Goal: Information Seeking & Learning: Check status

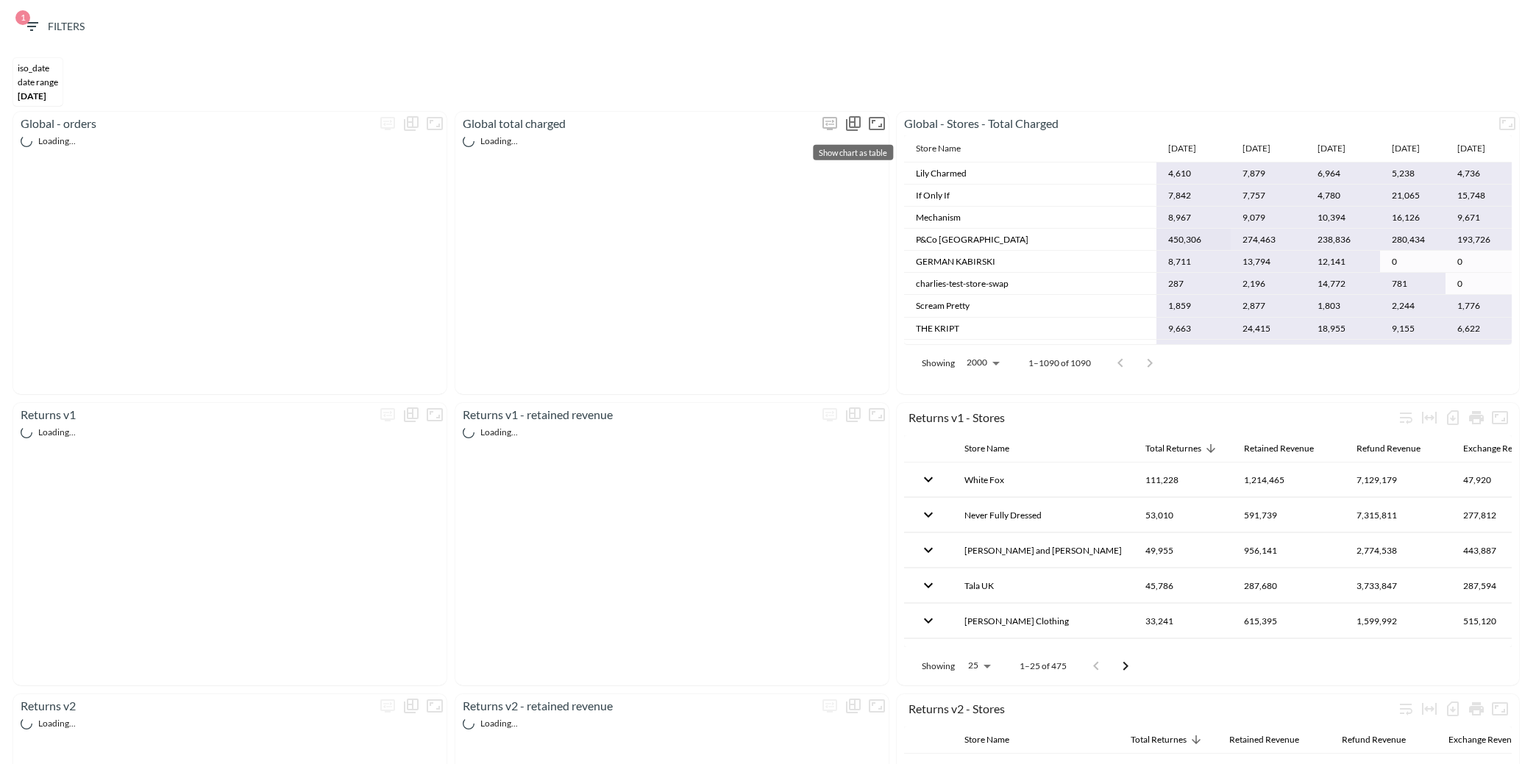
click at [853, 124] on icon "Show chart as table" at bounding box center [854, 124] width 18 height 18
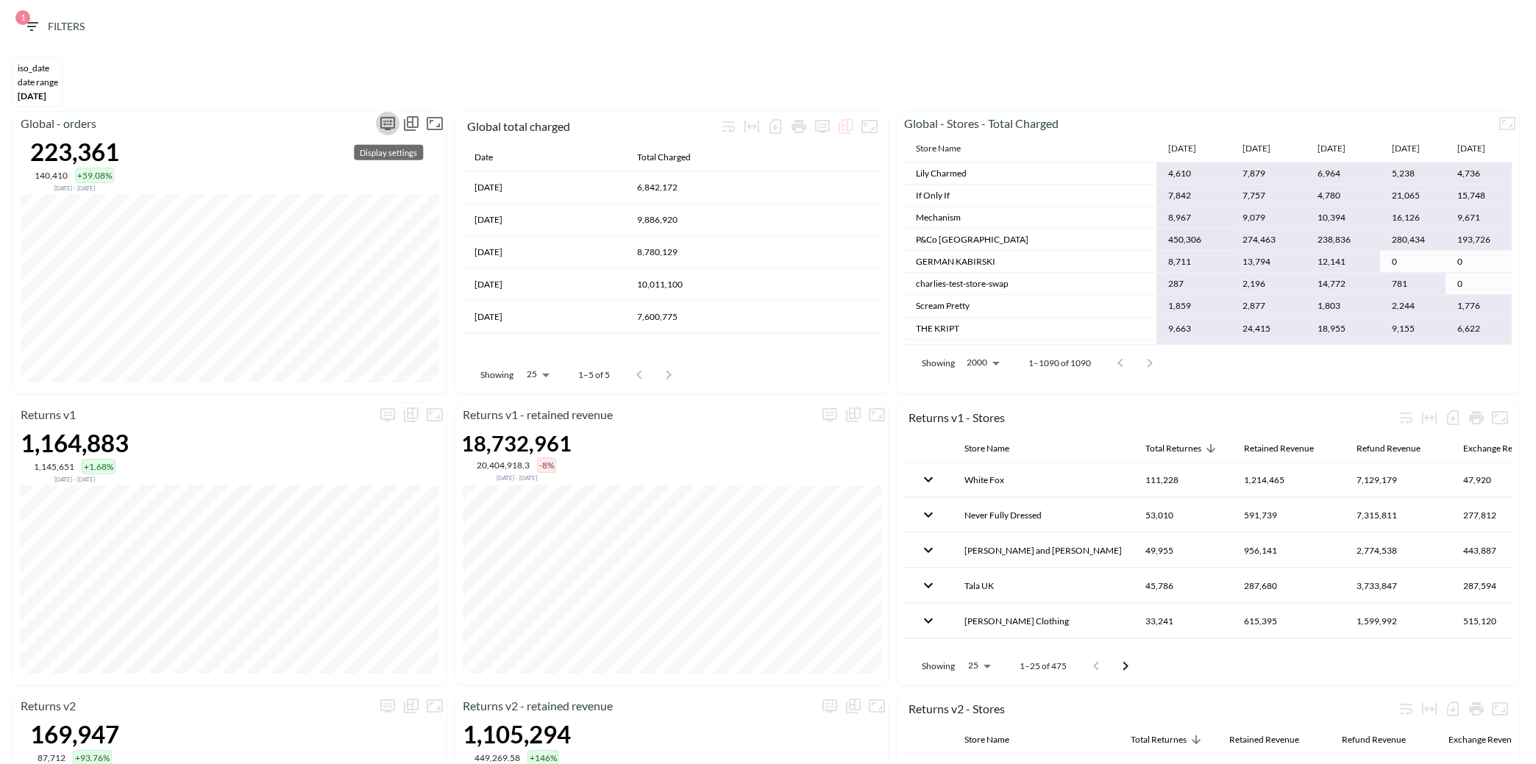
click at [391, 125] on icon "more" at bounding box center [388, 124] width 18 height 18
click at [333, 242] on body "BI.P.EYE, Interactive Analytics Dashboards 1 Filters iso_date DATE RANGE Apr 01…" at bounding box center [768, 382] width 1536 height 764
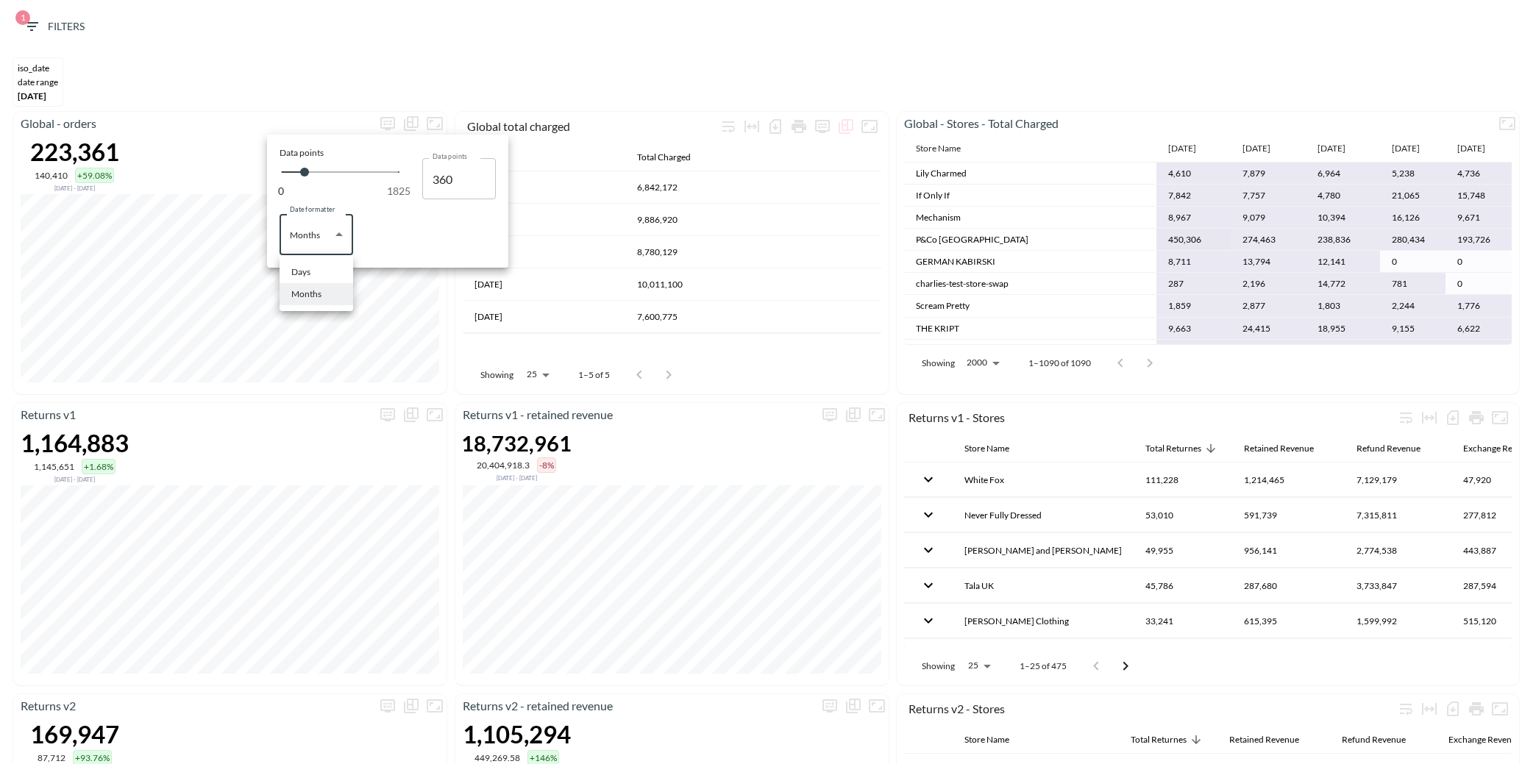
click at [320, 271] on li "Days" at bounding box center [317, 272] width 74 height 22
type input "Days"
click at [355, 405] on div at bounding box center [768, 382] width 1536 height 764
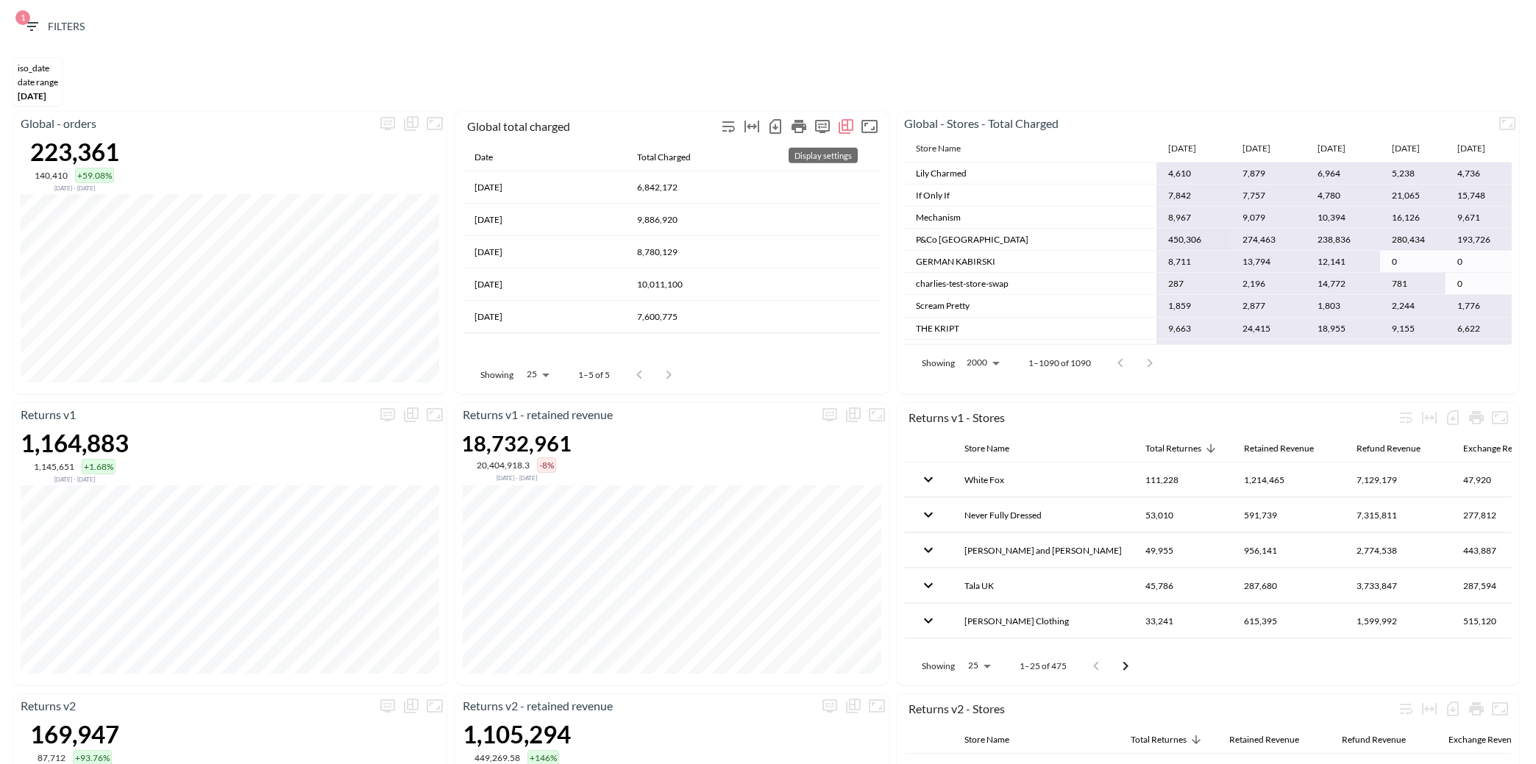
click at [821, 124] on icon "more" at bounding box center [823, 127] width 18 height 18
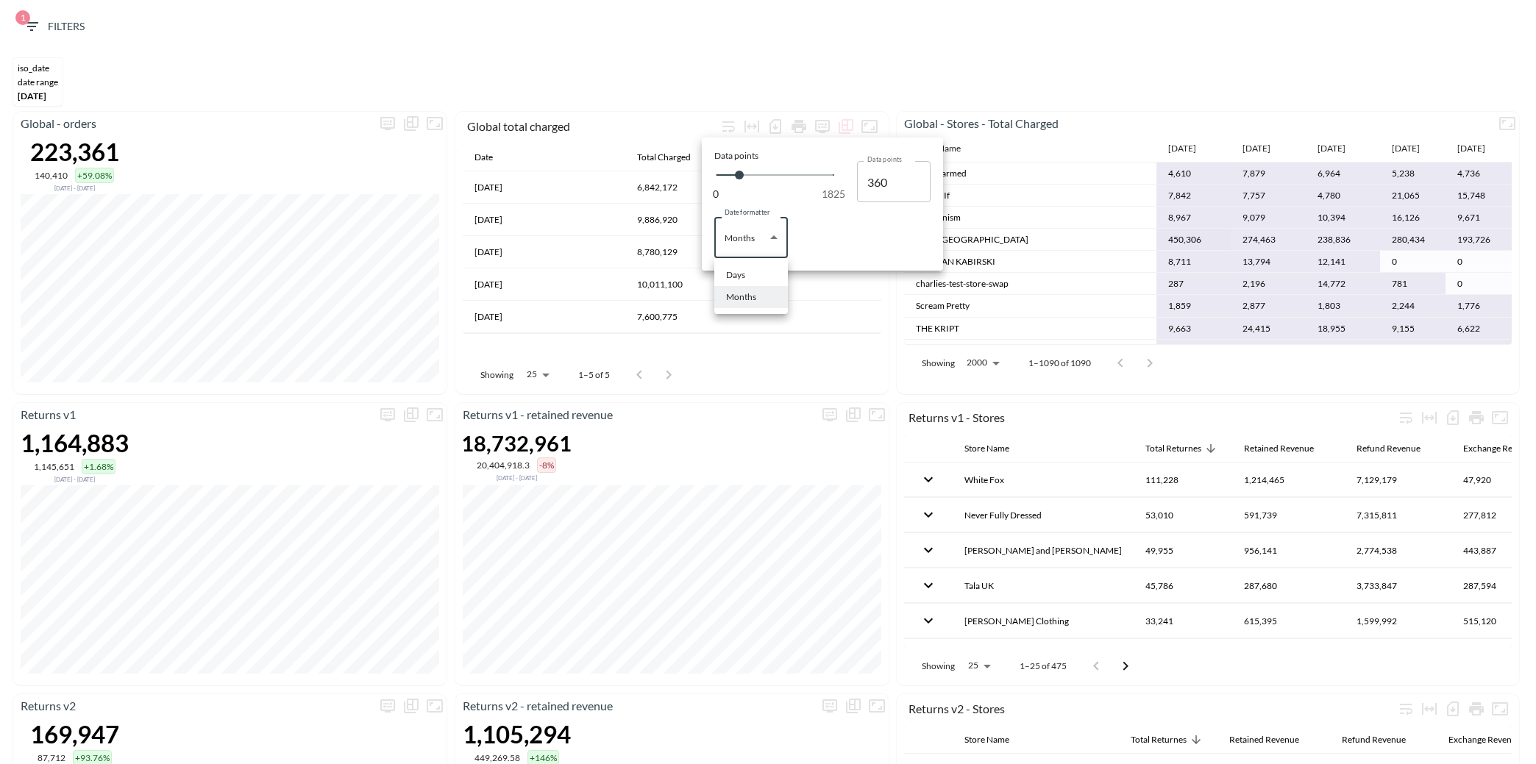
click at [759, 228] on body "BI.P.EYE, Interactive Analytics Dashboards 1 Filters iso_date DATE RANGE Apr 01…" at bounding box center [768, 382] width 1536 height 764
click at [747, 271] on li "Days" at bounding box center [751, 275] width 74 height 22
type input "Days"
click at [759, 52] on div at bounding box center [768, 382] width 1536 height 764
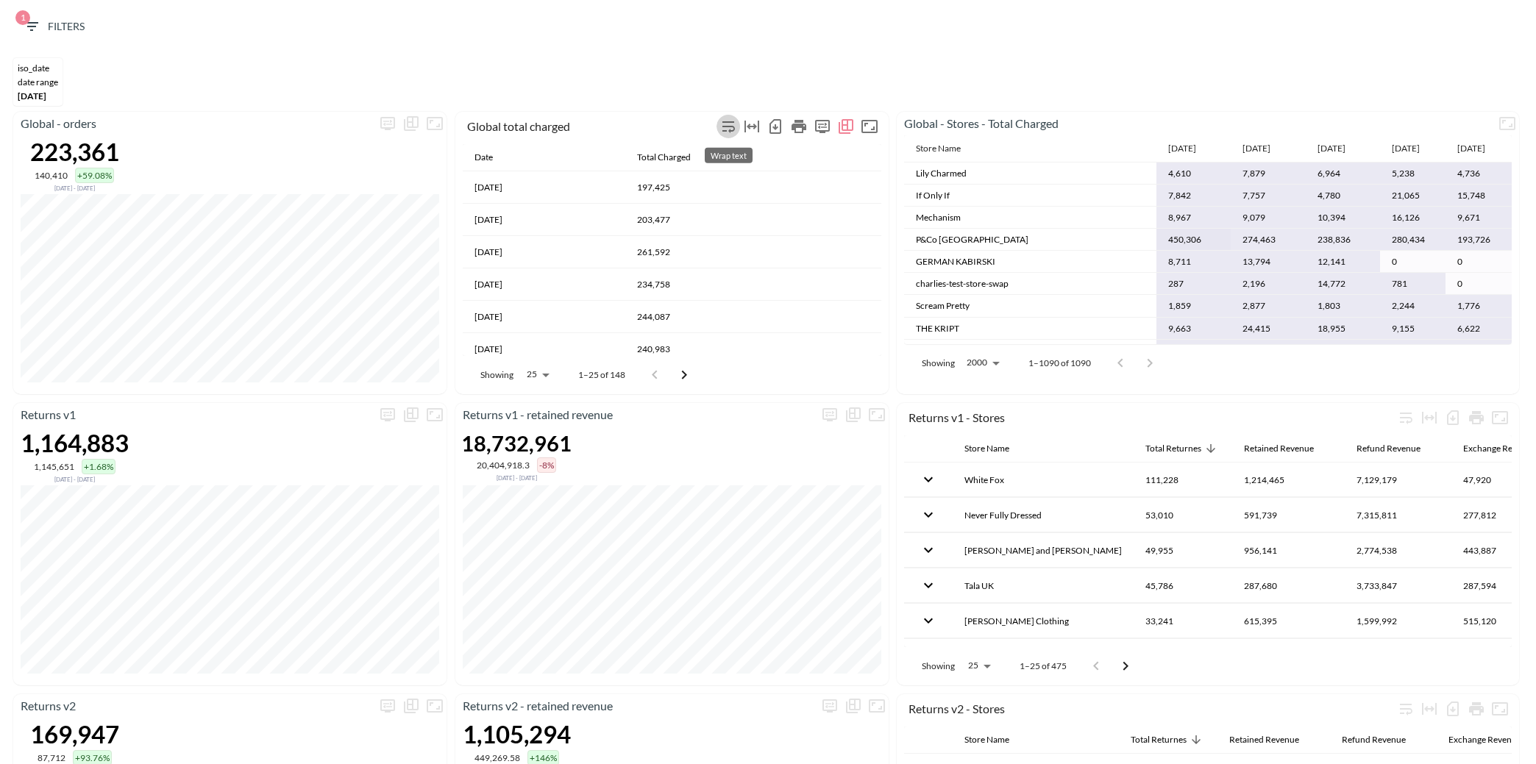
click at [731, 121] on icon "Wrap text" at bounding box center [729, 127] width 18 height 18
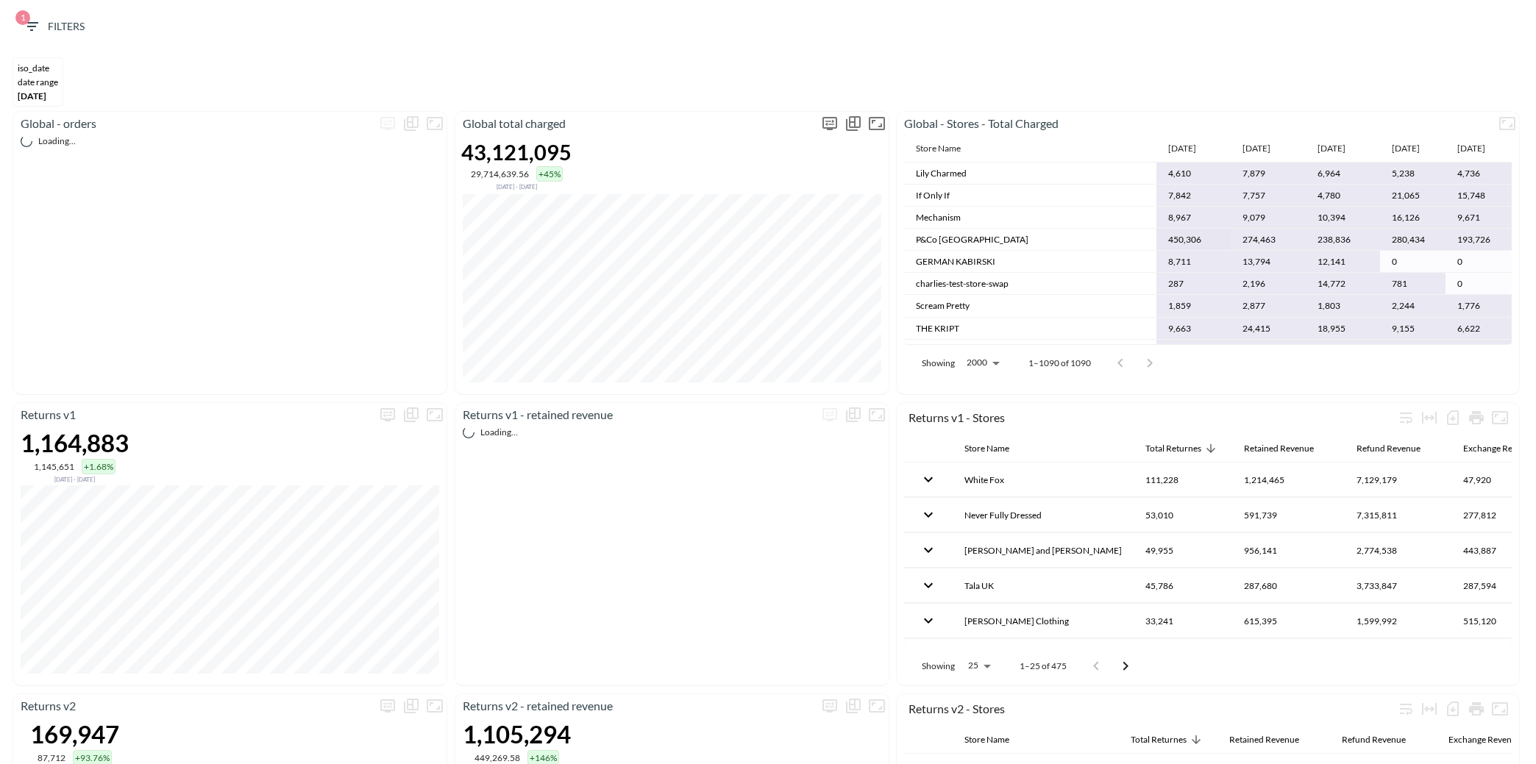
click at [828, 120] on icon "more" at bounding box center [830, 123] width 9 height 6
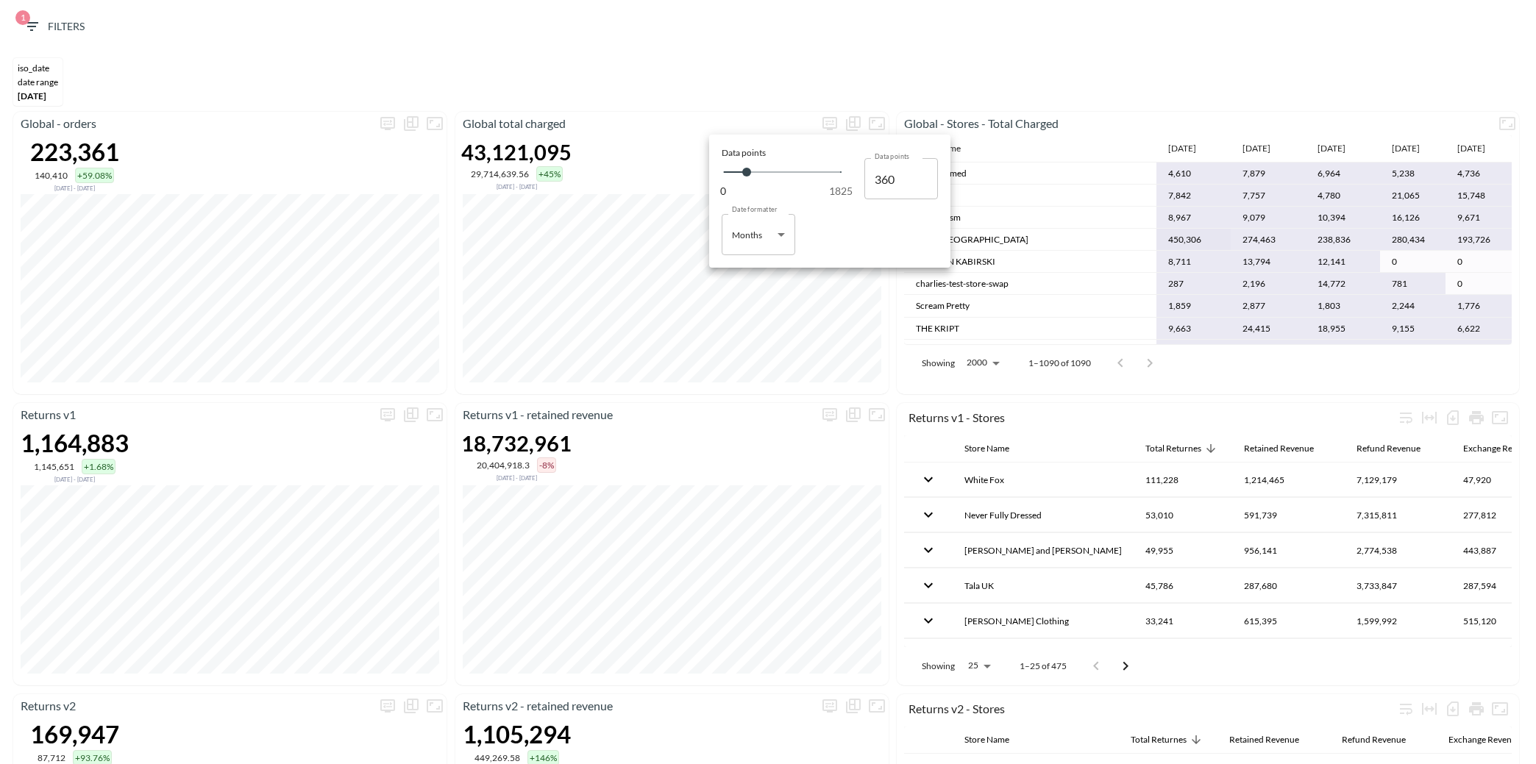
click at [759, 248] on body "BI.P.EYE, Interactive Analytics Dashboards 1 Filters iso_date DATE RANGE [DATE]…" at bounding box center [768, 382] width 1536 height 764
click at [756, 271] on li "Days" at bounding box center [759, 272] width 74 height 22
type input "Days"
click at [824, 383] on div at bounding box center [768, 382] width 1536 height 764
click at [836, 121] on icon "more" at bounding box center [830, 123] width 15 height 13
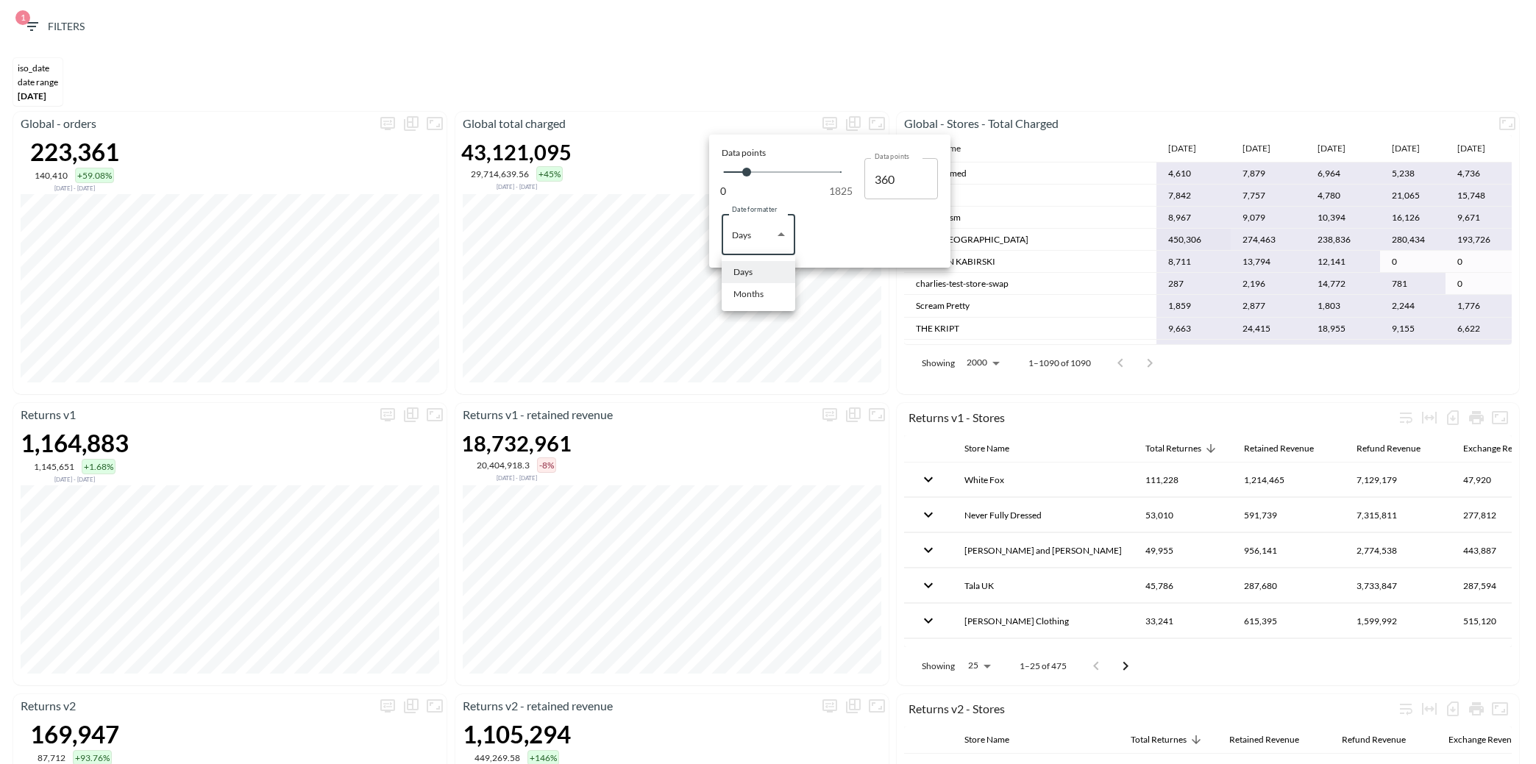
click at [766, 232] on body "BI.P.EYE, Interactive Analytics Dashboards 1 Filters iso_date DATE RANGE [DATE]…" at bounding box center [768, 382] width 1536 height 764
click at [760, 291] on div "Months" at bounding box center [749, 294] width 30 height 13
type input "Months"
click at [757, 38] on div at bounding box center [768, 382] width 1536 height 764
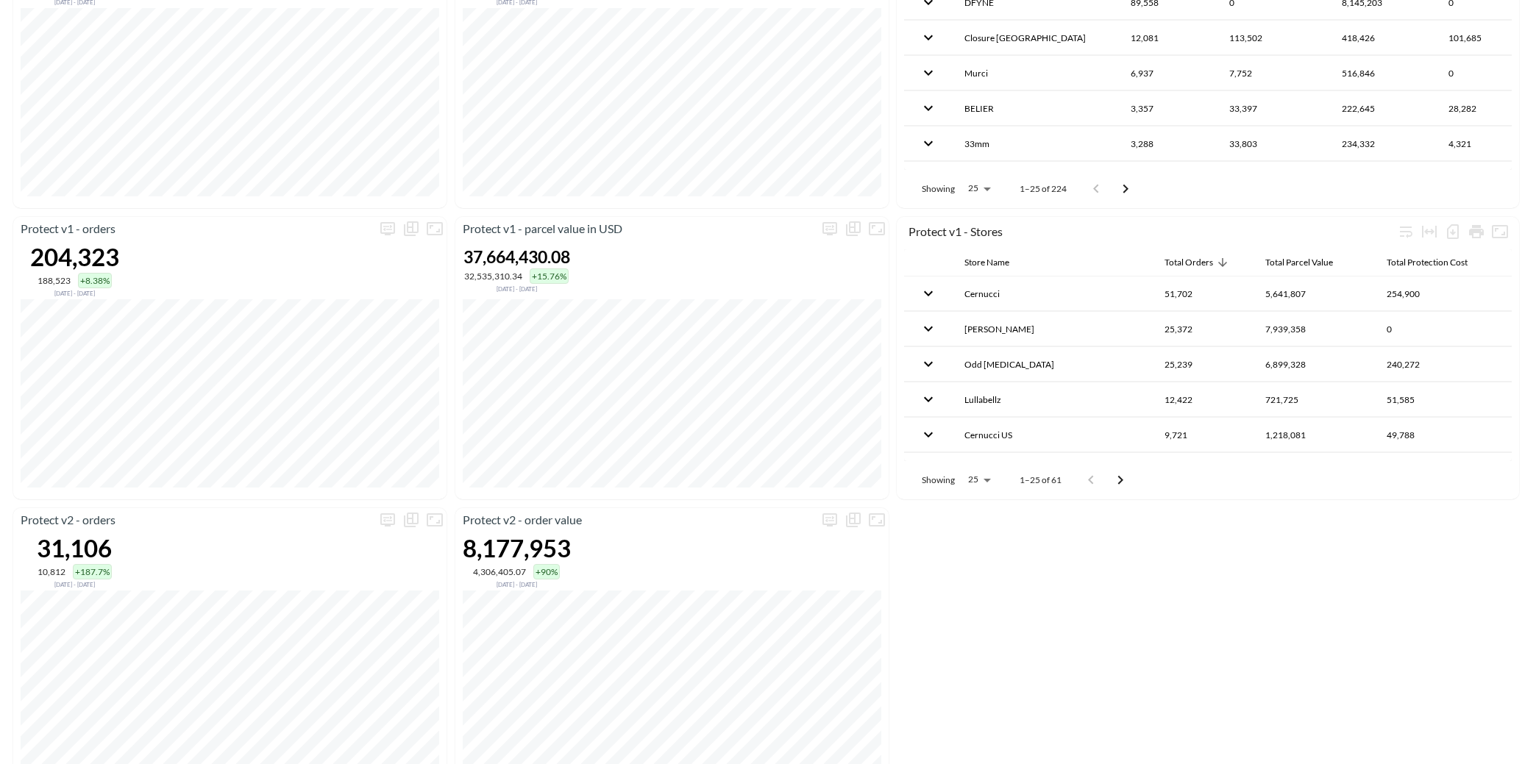
scroll to position [792, 0]
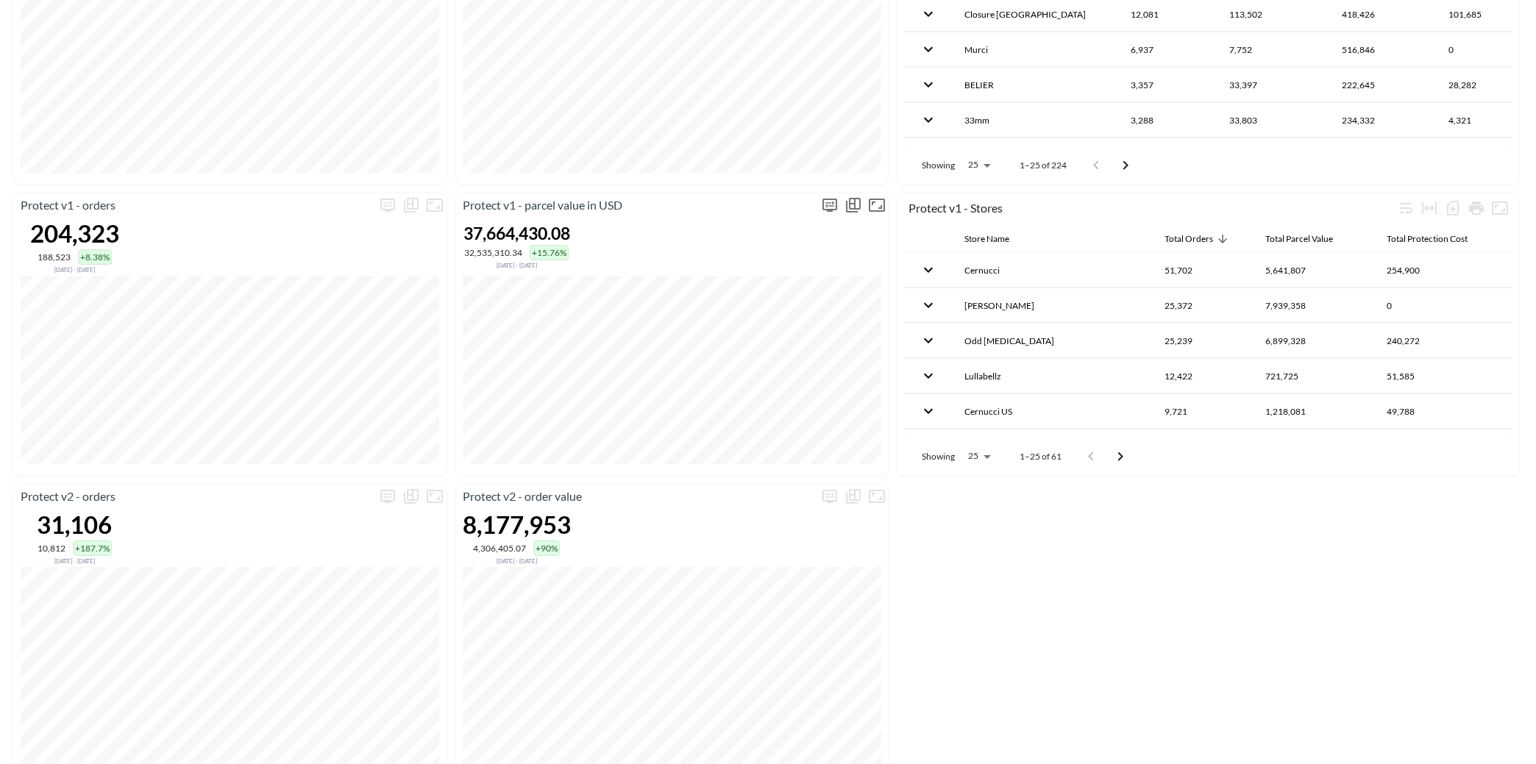
click at [826, 203] on icon "more" at bounding box center [830, 205] width 18 height 18
click at [737, 327] on body "BI.P.EYE, Interactive Analytics Dashboards 1 Filters iso_date DATE RANGE [DATE]…" at bounding box center [768, 382] width 1536 height 764
click at [743, 358] on div "Days" at bounding box center [743, 353] width 19 height 13
type input "Days"
click at [867, 517] on div at bounding box center [768, 382] width 1536 height 764
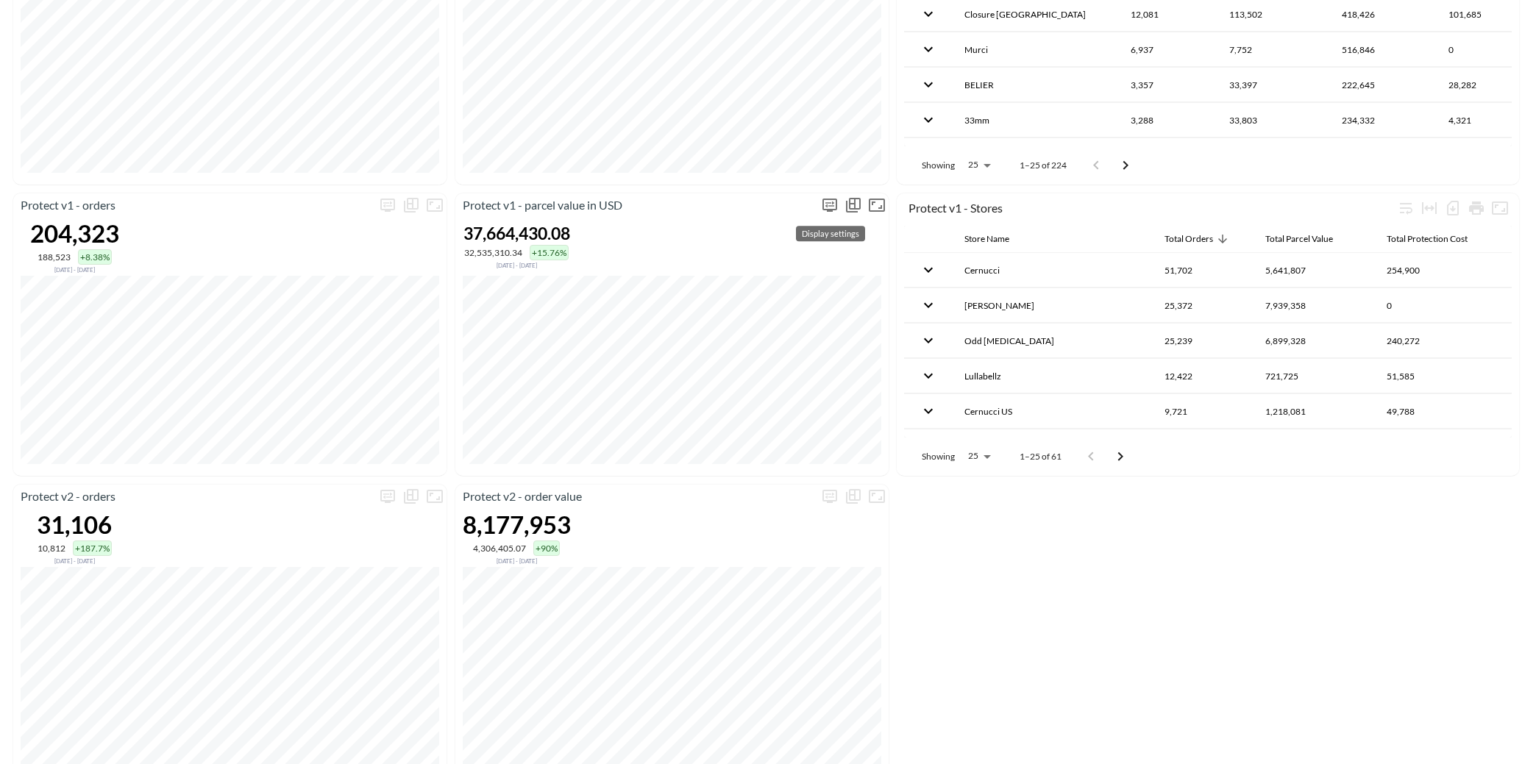
click at [834, 208] on icon "more" at bounding box center [830, 205] width 15 height 13
click at [793, 330] on body "BI.P.EYE, Interactive Analytics Dashboards 1 Filters iso_date DATE RANGE [DATE]…" at bounding box center [768, 382] width 1536 height 764
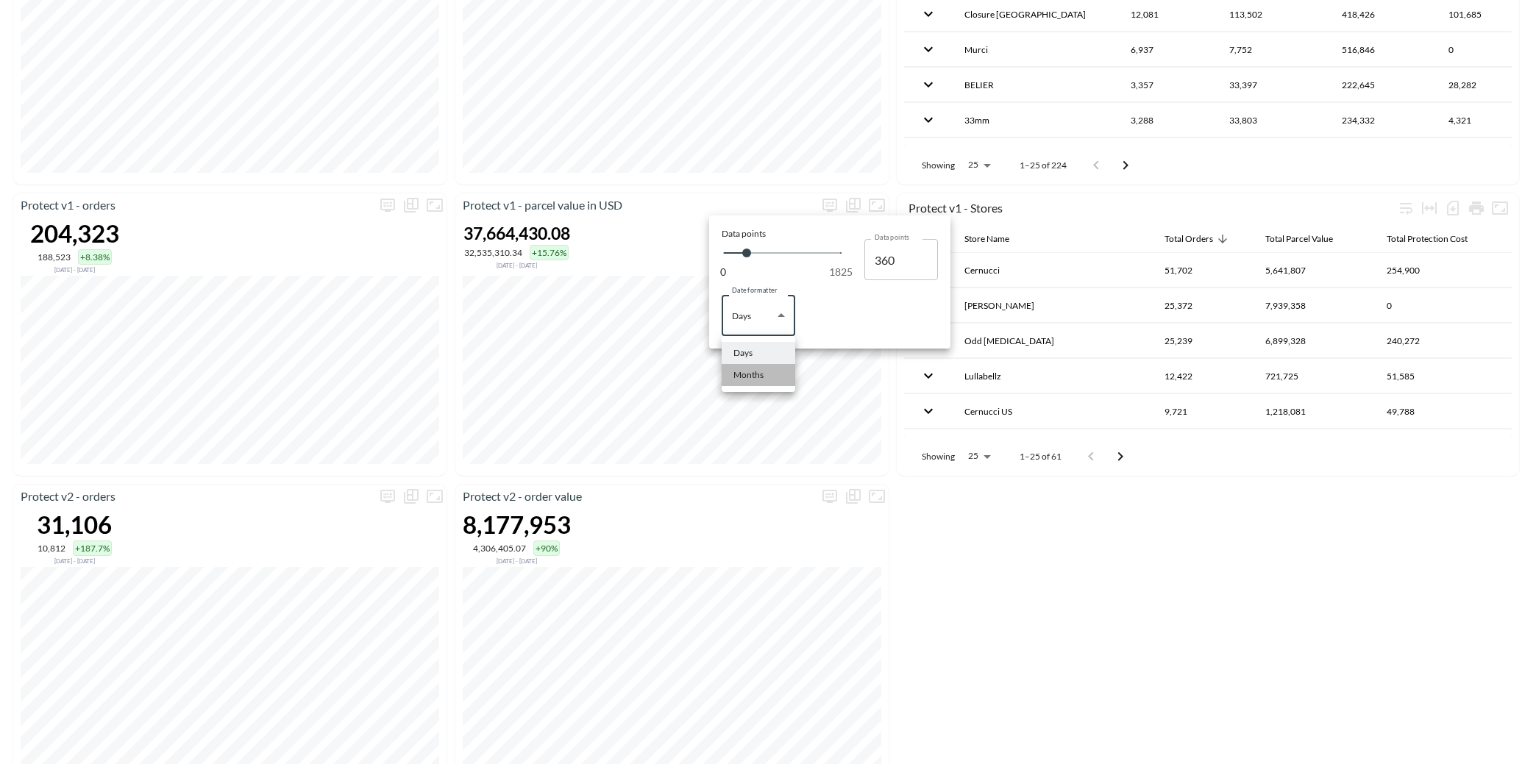
click at [767, 380] on li "Months" at bounding box center [759, 375] width 74 height 22
type input "Months"
click at [955, 513] on div at bounding box center [768, 382] width 1536 height 764
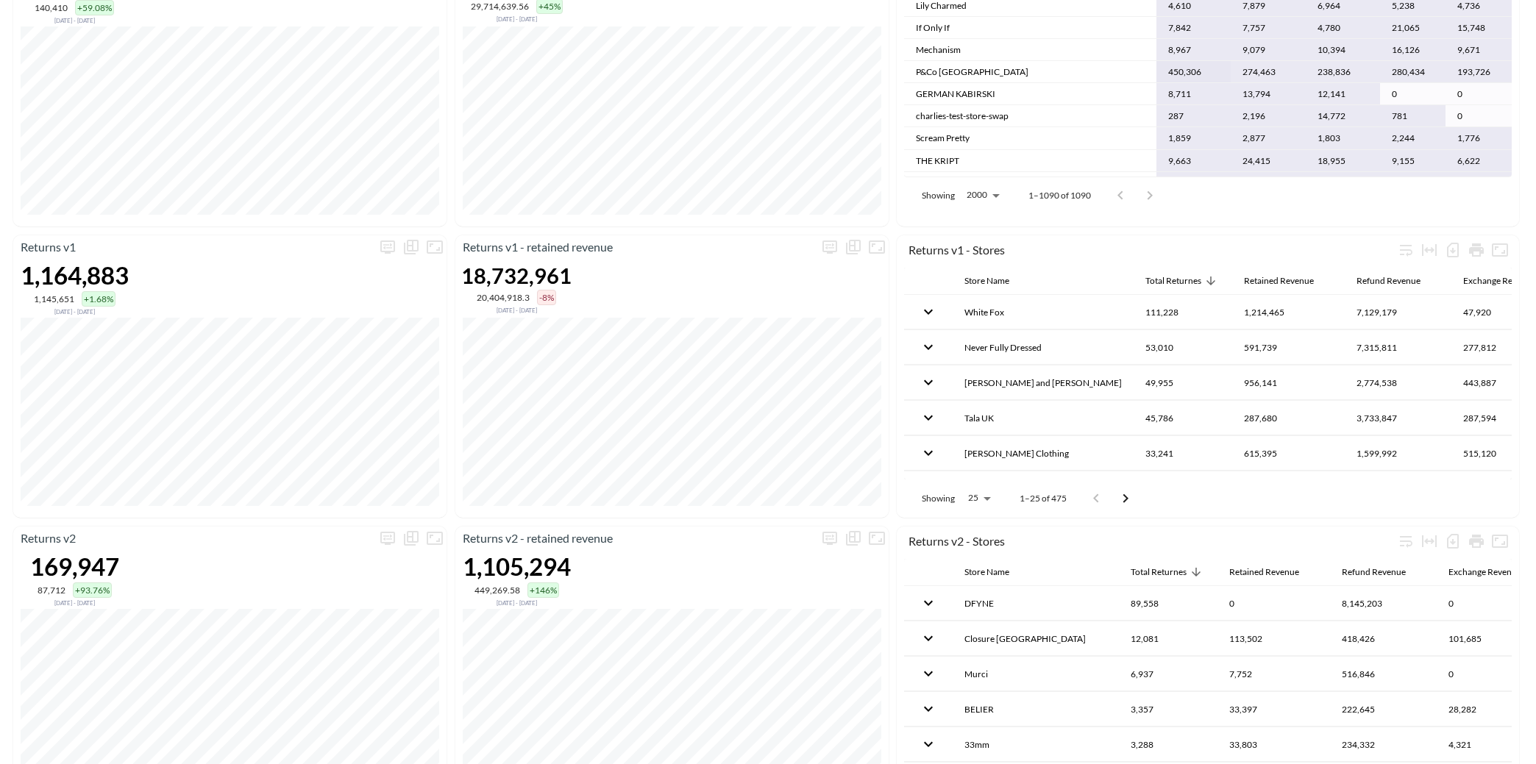
scroll to position [0, 0]
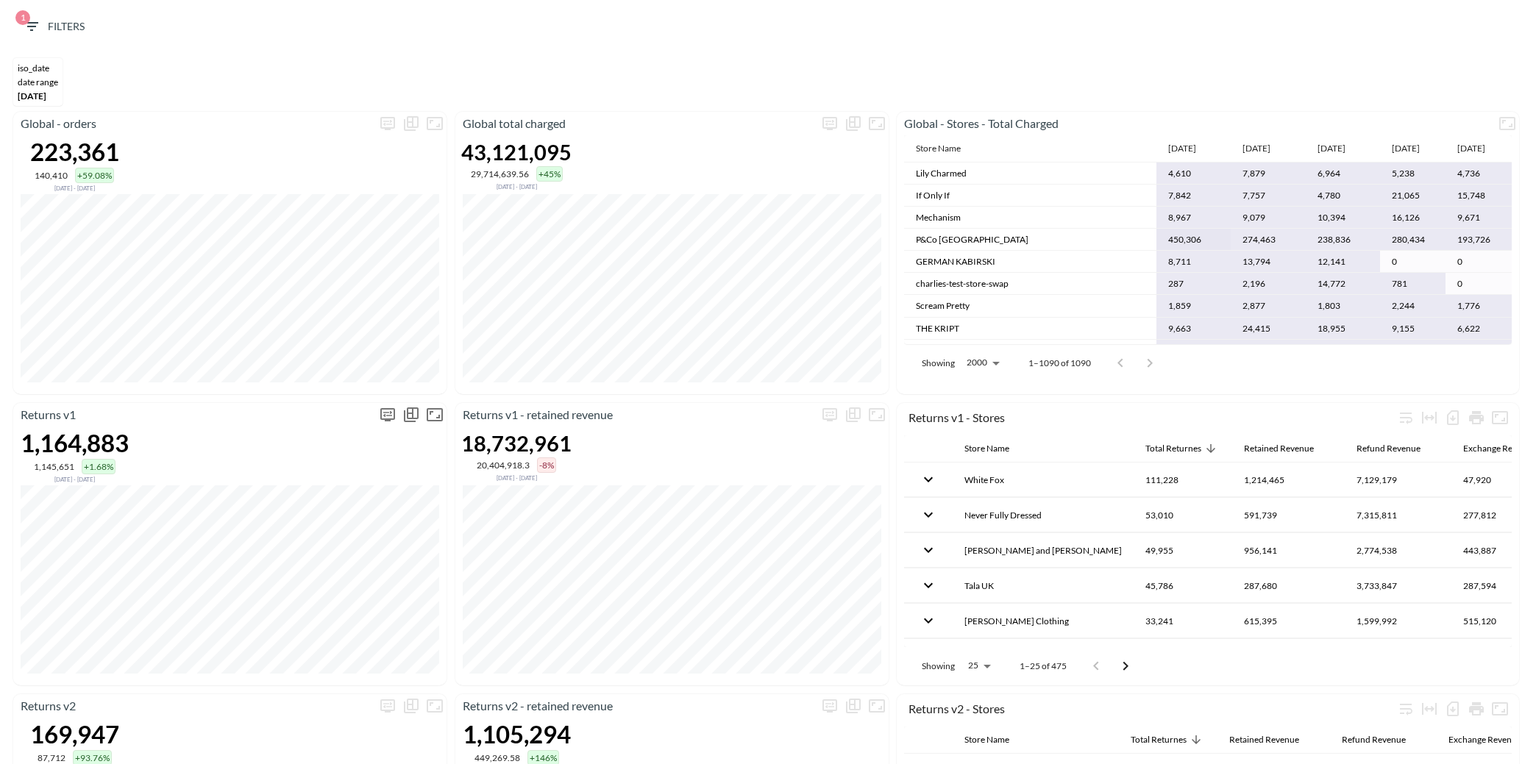
click at [389, 416] on icon "more" at bounding box center [388, 415] width 18 height 18
click at [308, 527] on body "BI.P.EYE, Interactive Analytics Dashboards 1 Filters iso_date DATE RANGE [DATE]…" at bounding box center [768, 382] width 1536 height 764
click at [303, 565] on div "Days" at bounding box center [300, 563] width 19 height 13
type input "Days"
click at [556, 395] on div at bounding box center [768, 382] width 1536 height 764
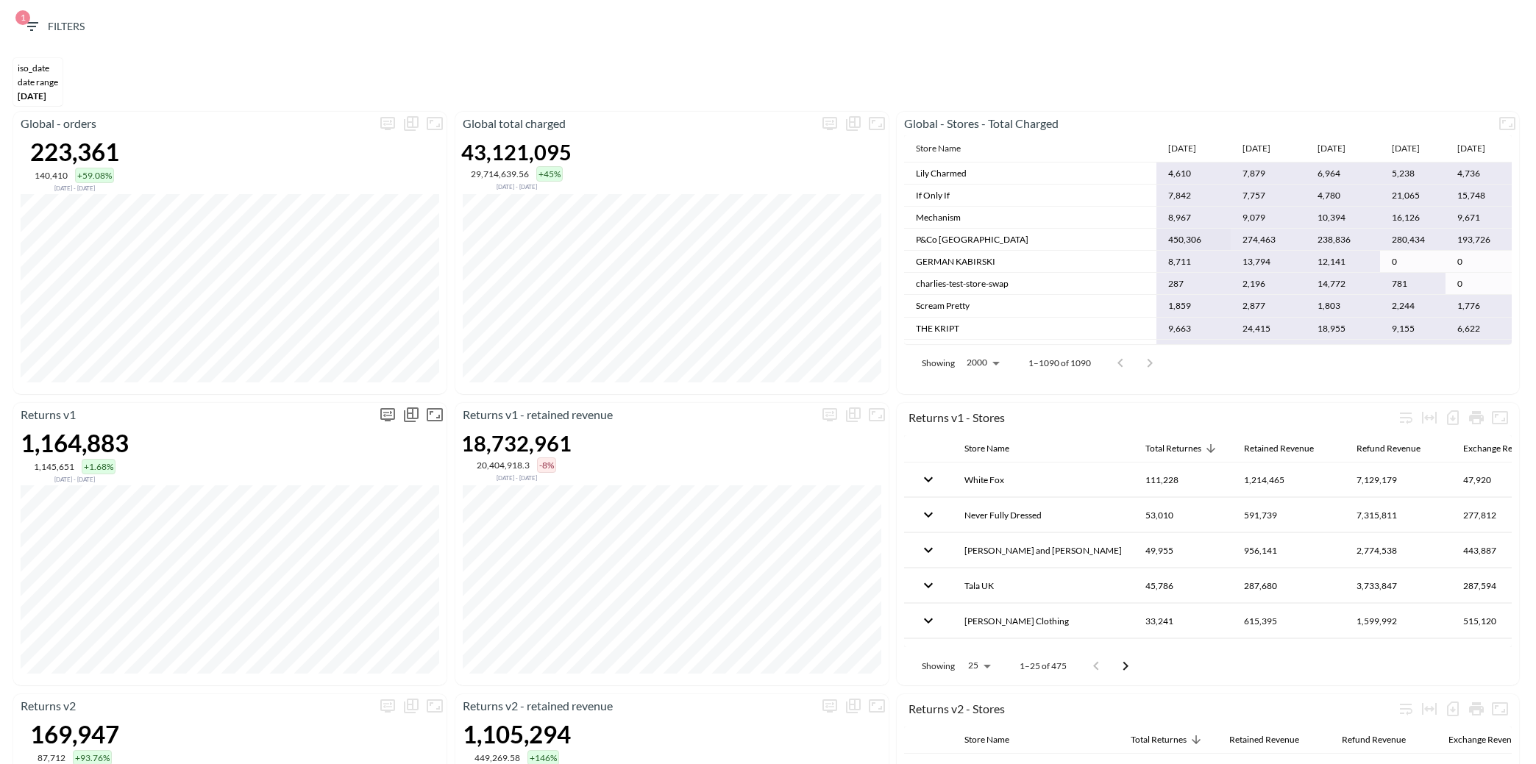
click at [391, 416] on icon "more" at bounding box center [388, 415] width 18 height 18
click at [332, 529] on body "BI.P.EYE, Interactive Analytics Dashboards 1 Filters iso_date DATE RANGE [DATE]…" at bounding box center [768, 382] width 1536 height 764
click at [320, 560] on li "Days" at bounding box center [317, 564] width 74 height 22
click at [337, 529] on body "BI.P.EYE, Interactive Analytics Dashboards 1 Filters iso_date DATE RANGE [DATE]…" at bounding box center [768, 382] width 1536 height 764
click at [328, 580] on li "Months" at bounding box center [317, 586] width 74 height 22
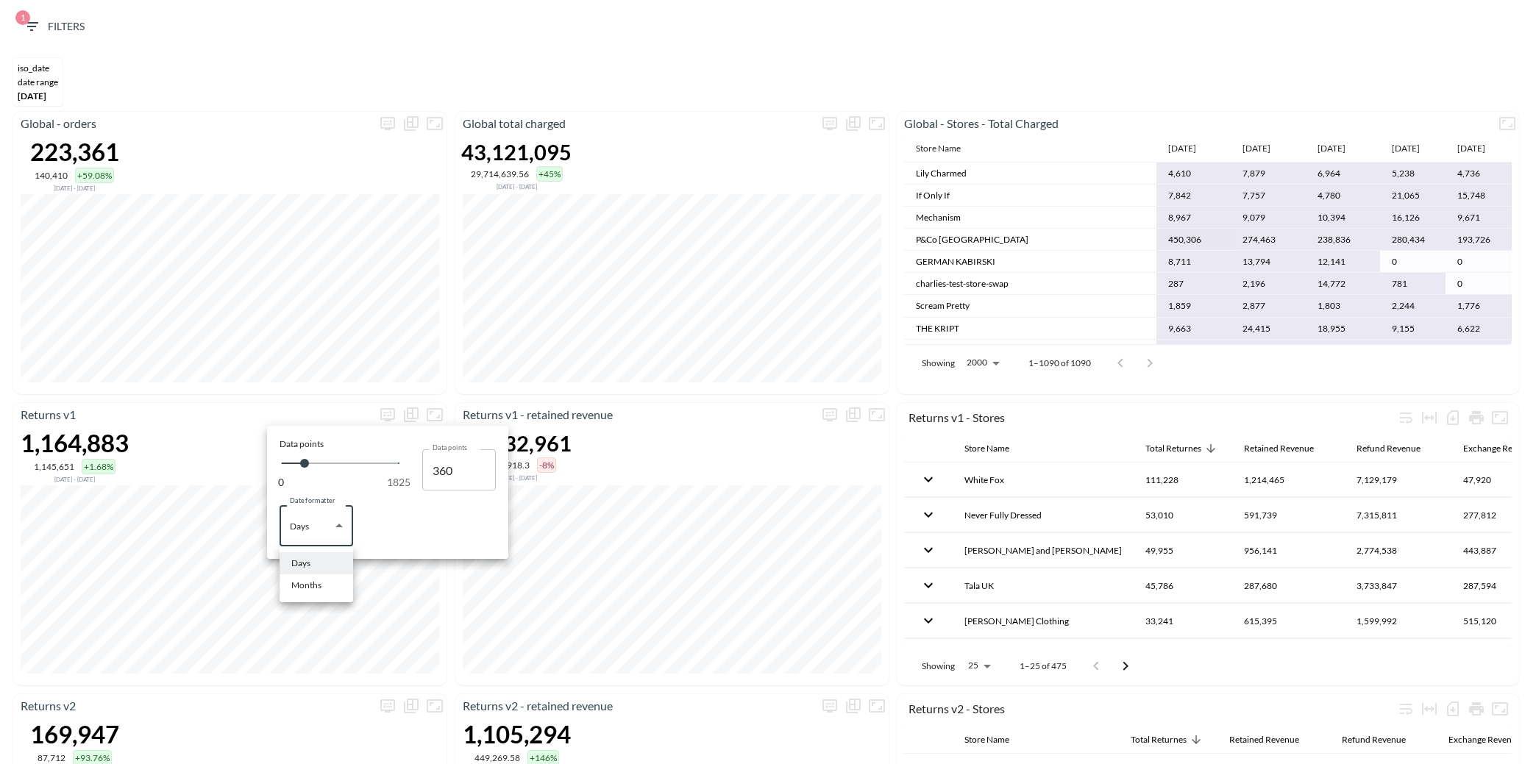
type input "Months"
click at [408, 702] on div at bounding box center [768, 382] width 1536 height 764
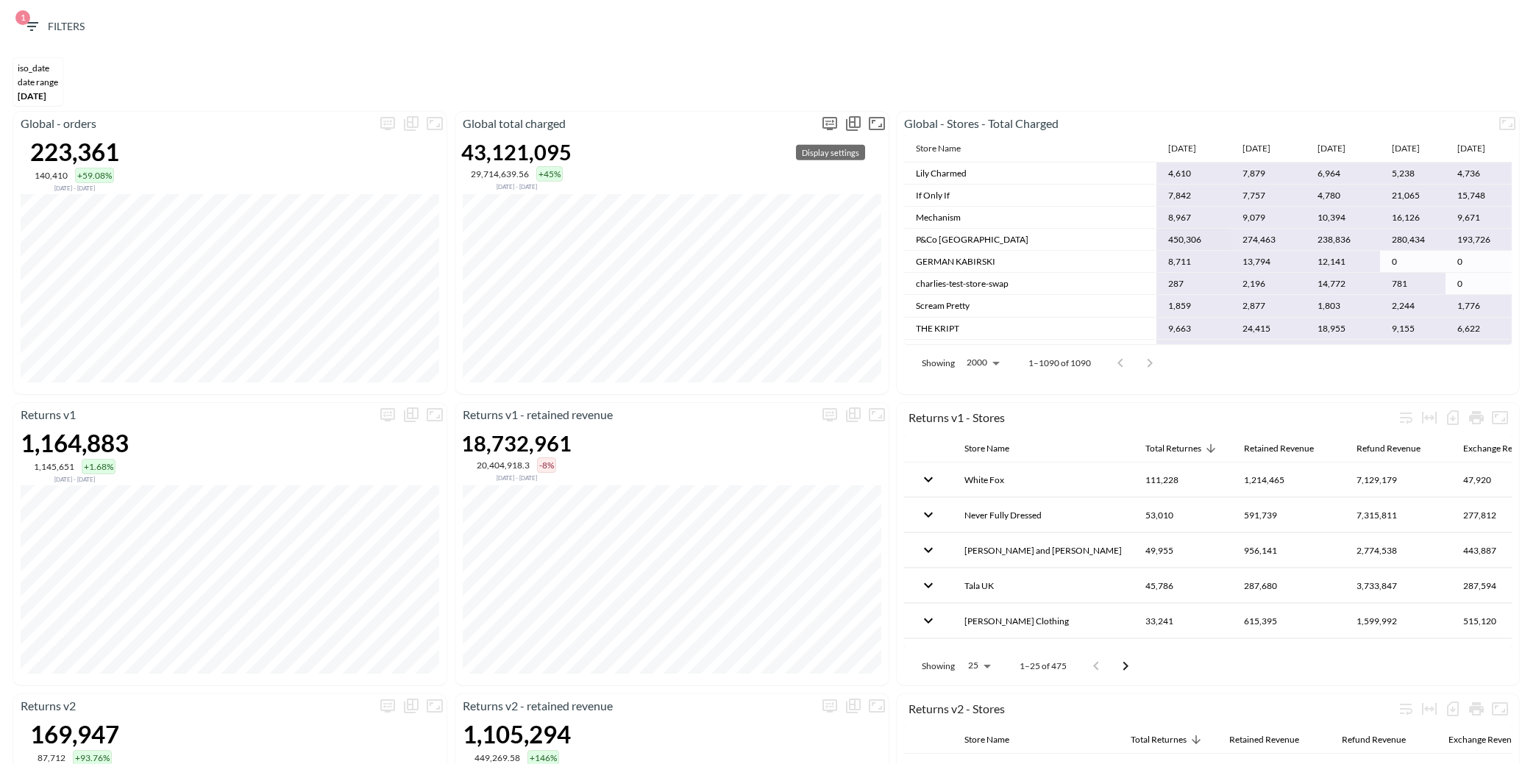
click at [833, 124] on icon "more" at bounding box center [830, 124] width 18 height 18
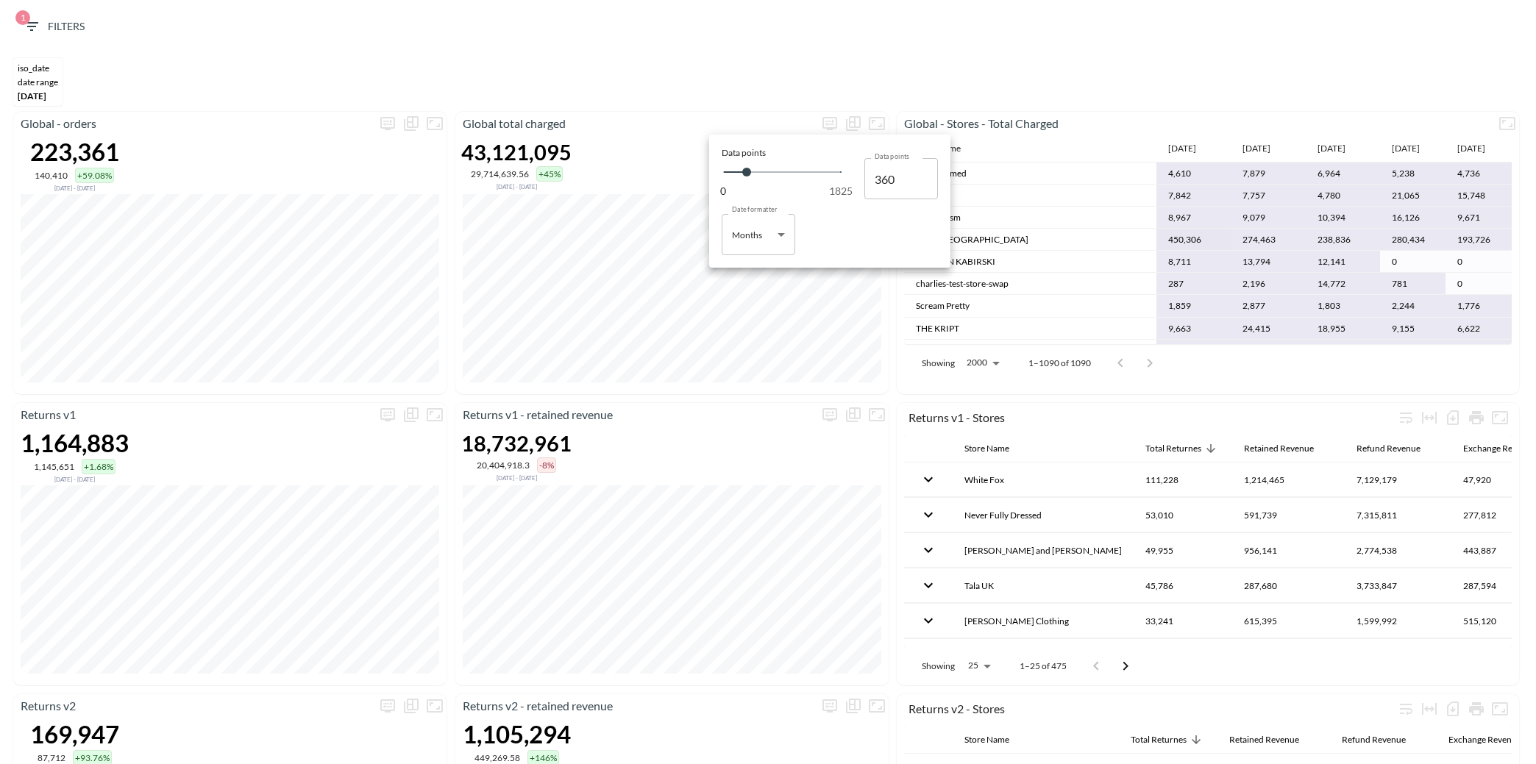
click at [739, 245] on body "BI.P.EYE, Interactive Analytics Dashboards 1 Filters iso_date DATE RANGE [DATE]…" at bounding box center [768, 382] width 1536 height 764
click at [739, 276] on div "Days" at bounding box center [743, 272] width 19 height 13
type input "Days"
click at [847, 358] on div at bounding box center [768, 382] width 1536 height 764
click at [1503, 129] on icon "Fullscreen" at bounding box center [1508, 124] width 18 height 18
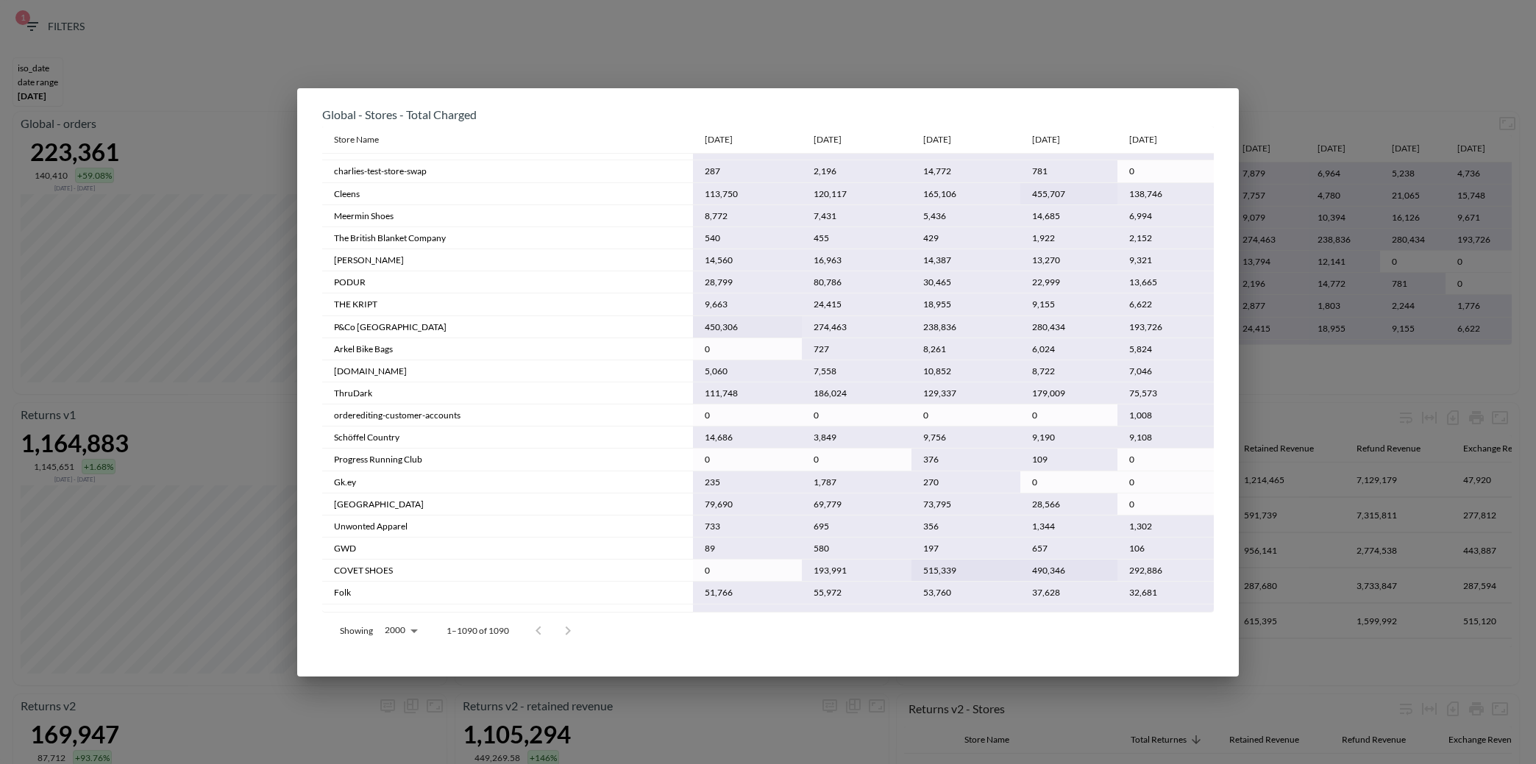
scroll to position [549, 0]
click at [1360, 113] on div "Global - Stores - Total Charged Store Name [DATE] [DATE] [DATE] [DATE] [DATE] F…" at bounding box center [768, 382] width 1536 height 764
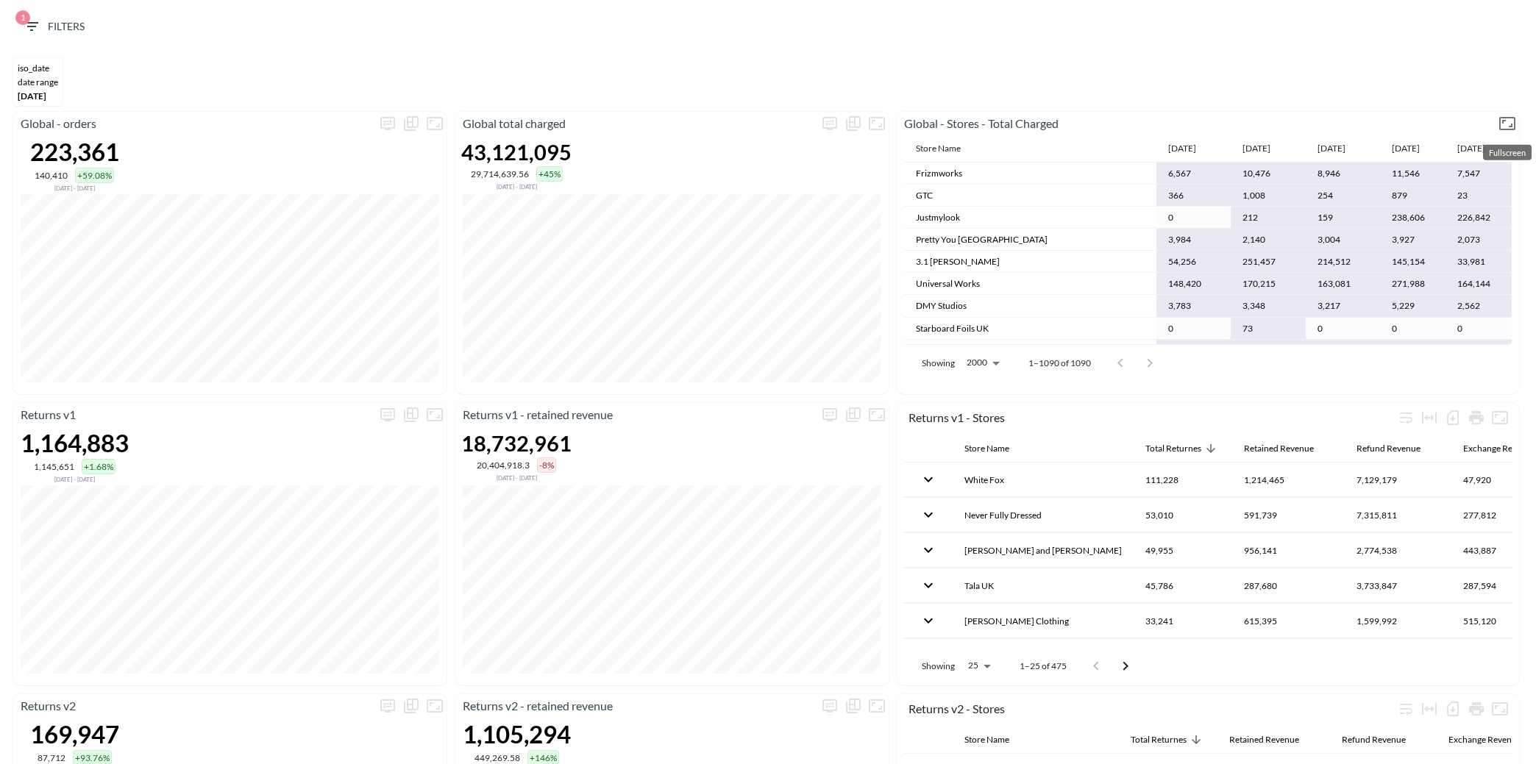
click at [1508, 125] on icon "Fullscreen" at bounding box center [1508, 124] width 18 height 18
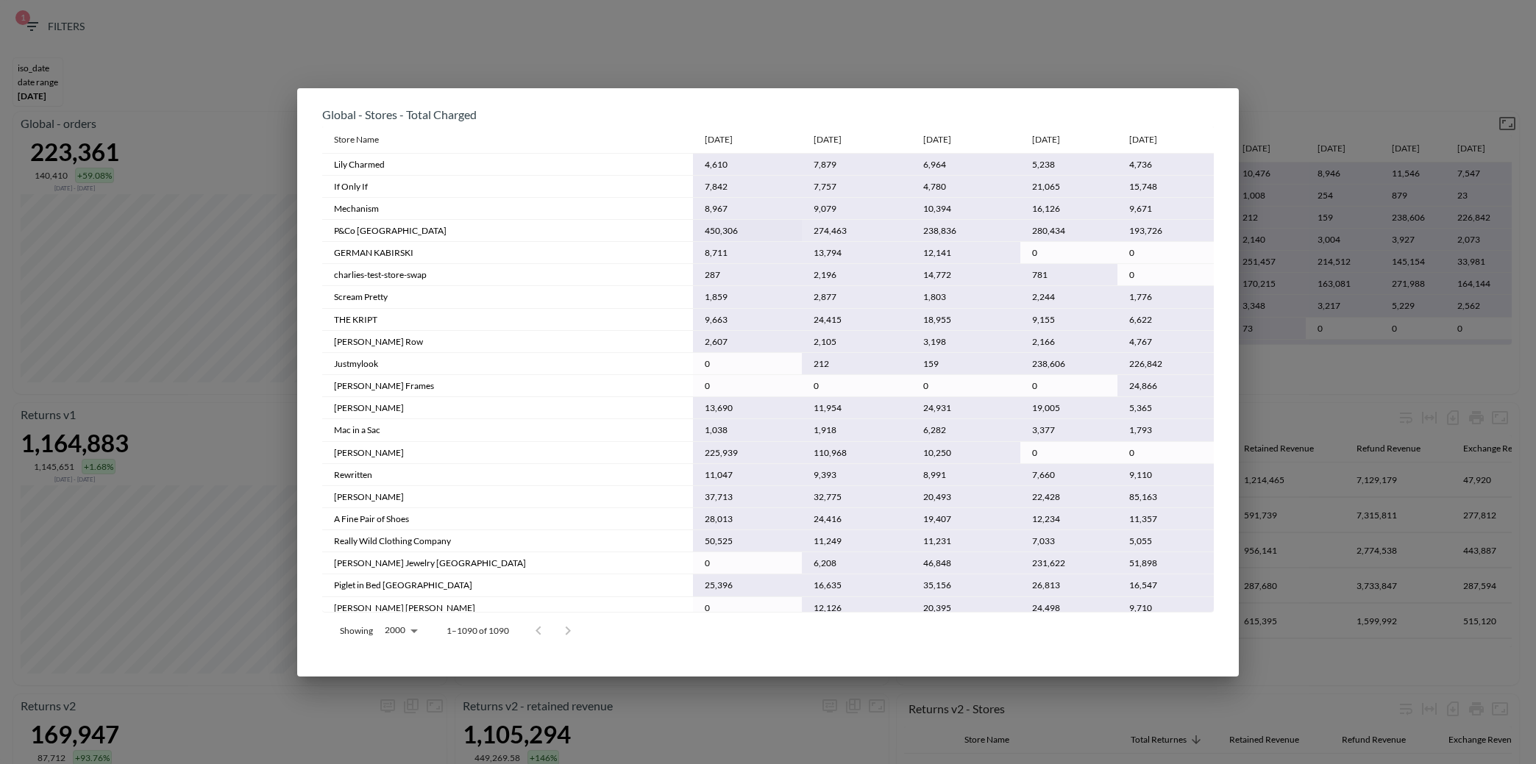
click at [1508, 125] on div "Global - Stores - Total Charged Store Name [DATE] [DATE] [DATE] [DATE] [DATE] L…" at bounding box center [768, 382] width 1536 height 764
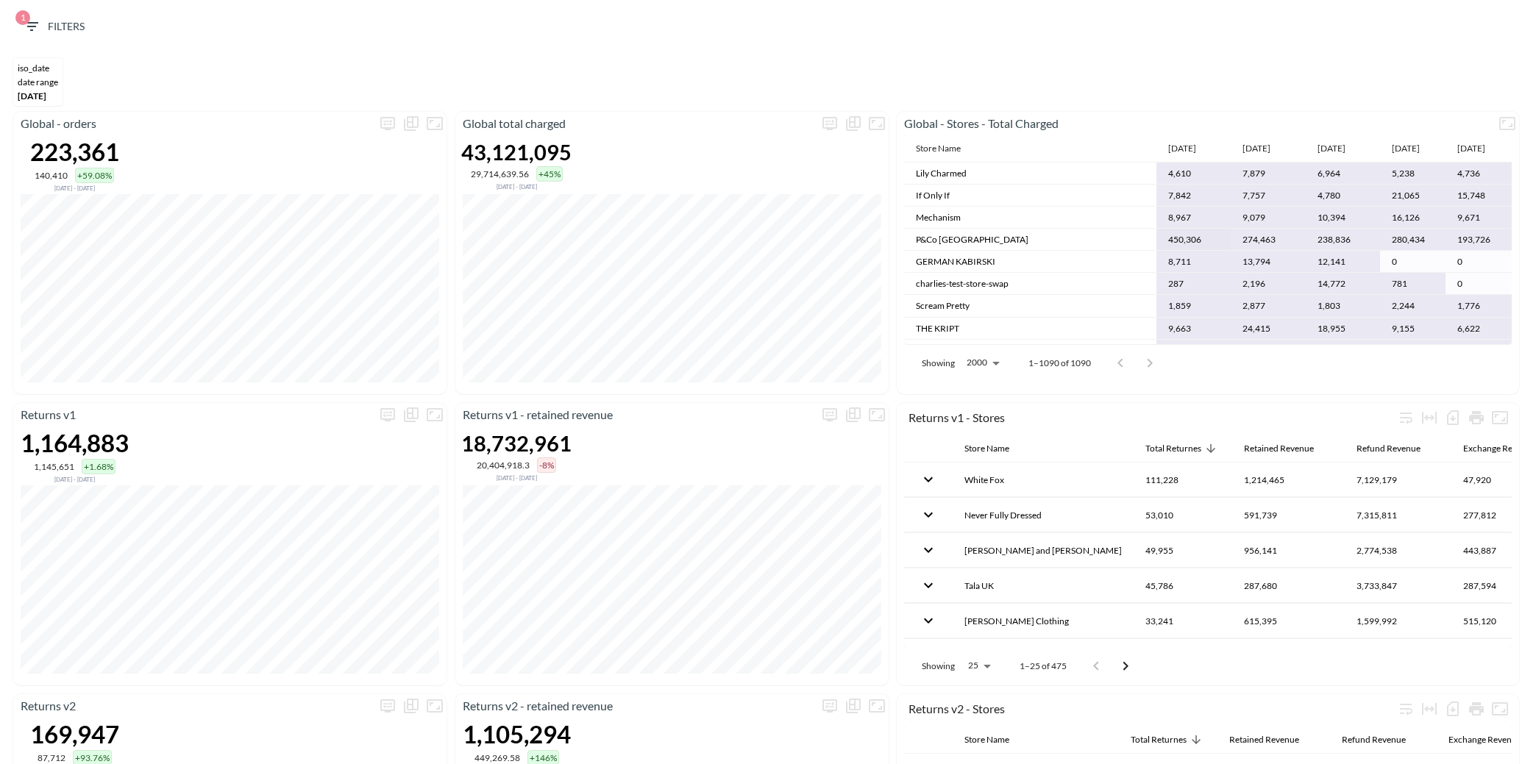
click at [1033, 214] on td "Mechanism" at bounding box center [1030, 218] width 252 height 22
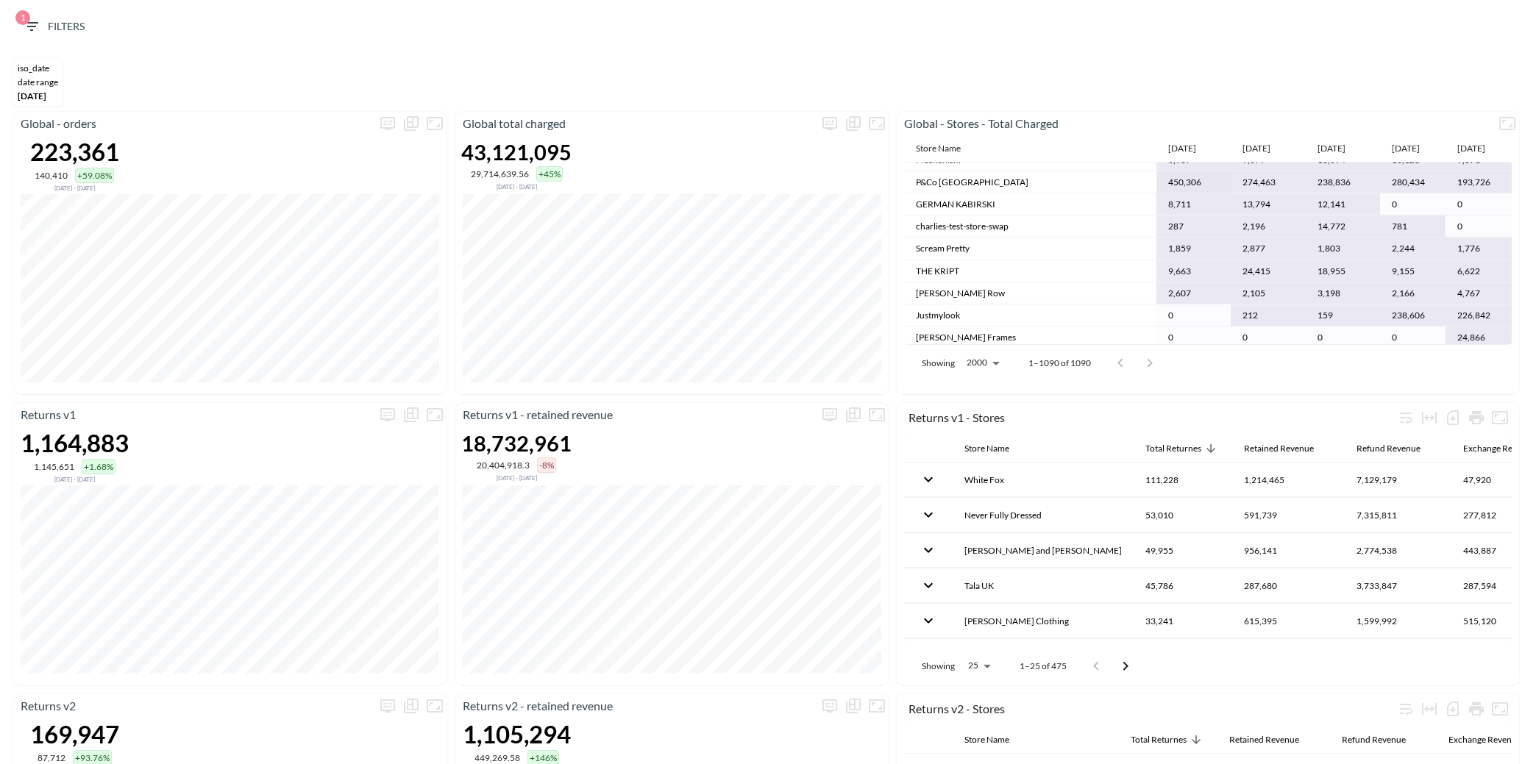
scroll to position [0, 0]
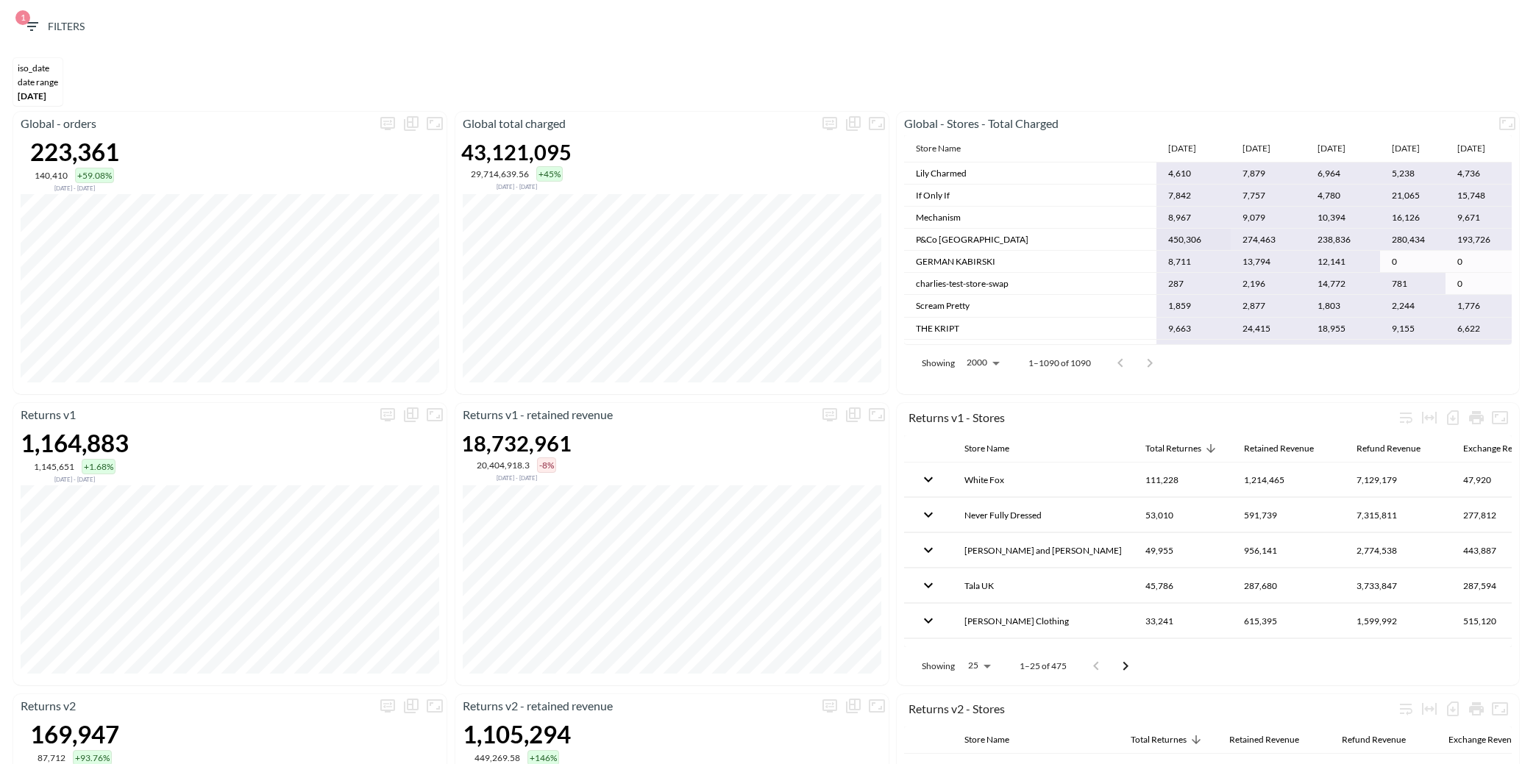
click at [1481, 152] on th "[DATE]" at bounding box center [1479, 148] width 66 height 27
click at [1481, 141] on th "[DATE]" at bounding box center [1479, 148] width 66 height 27
click at [1501, 127] on icon "Fullscreen" at bounding box center [1507, 123] width 16 height 13
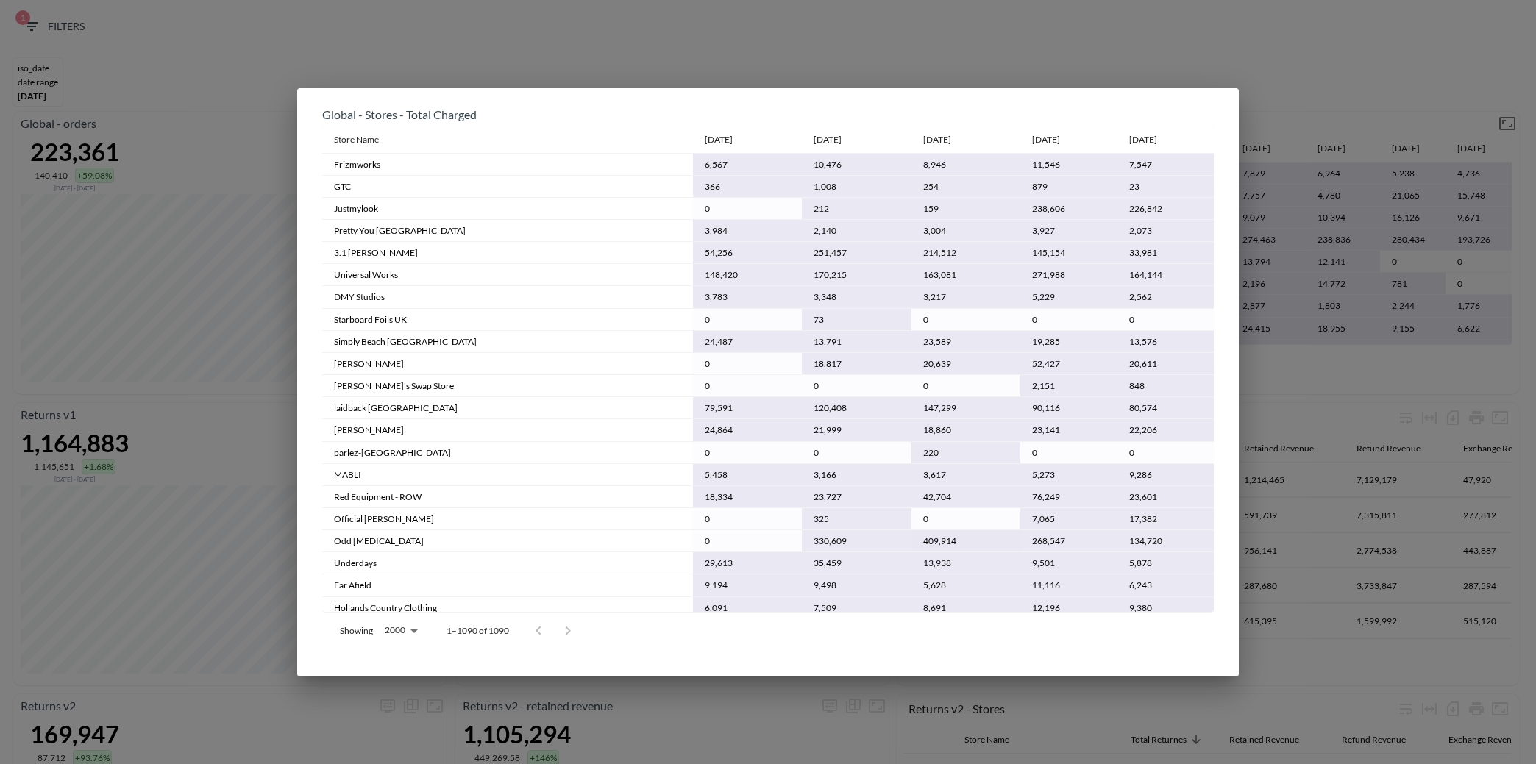
click at [1501, 127] on div "Global - Stores - Total Charged Store Name [DATE] [DATE] [DATE] [DATE] [DATE] F…" at bounding box center [768, 382] width 1536 height 764
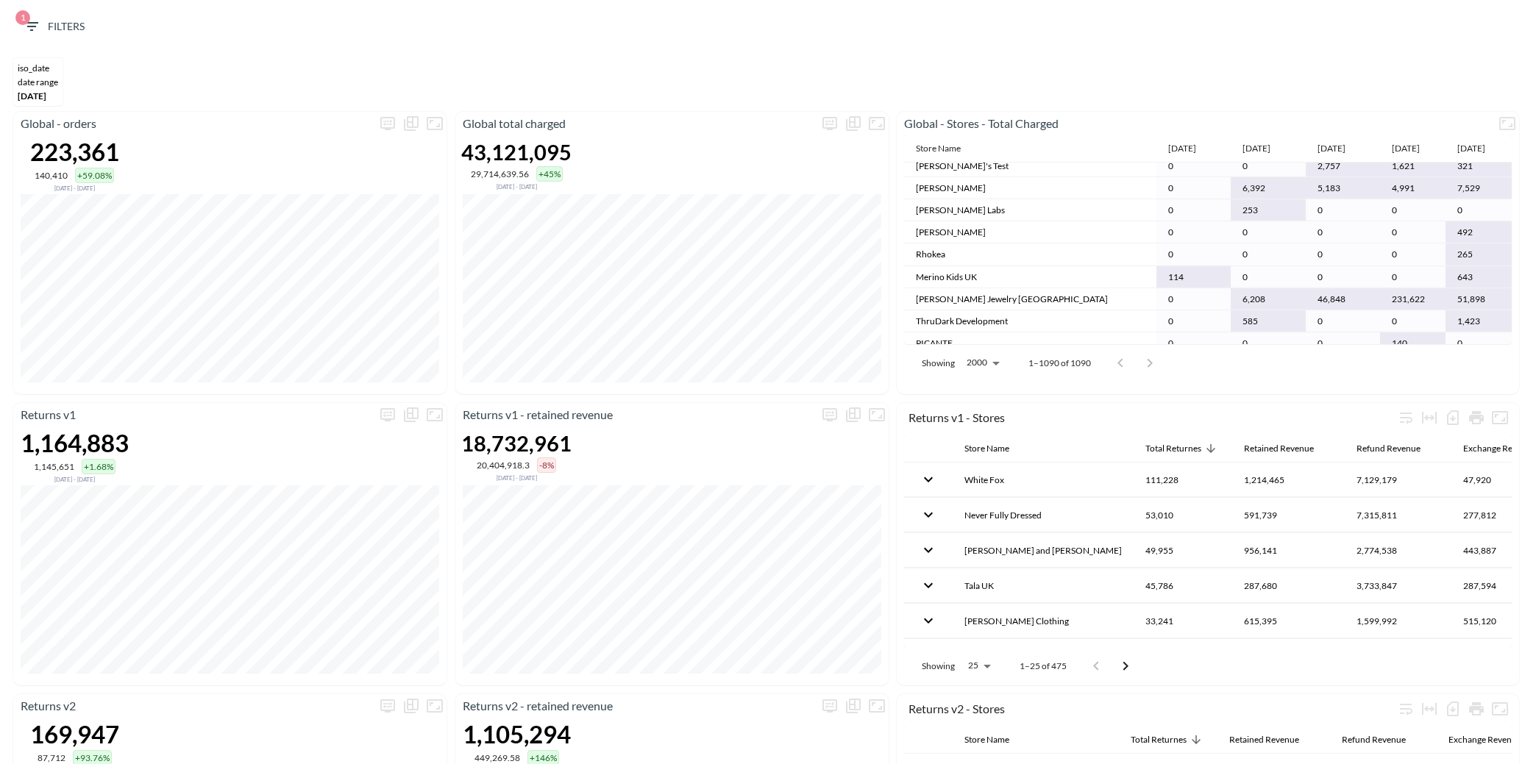
scroll to position [35, 0]
